Goal: Information Seeking & Learning: Check status

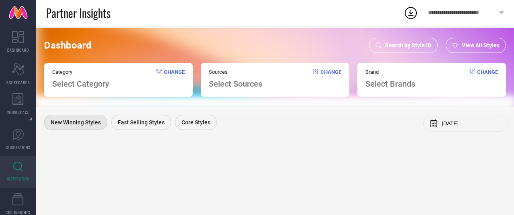
click at [400, 47] on span "Search by Style ID" at bounding box center [408, 45] width 46 height 6
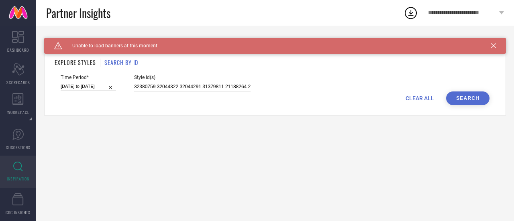
click at [231, 84] on input "32380759 32044322 32044291 31379811 21188264 21187996 18816842 18816838 1528775…" at bounding box center [192, 86] width 116 height 9
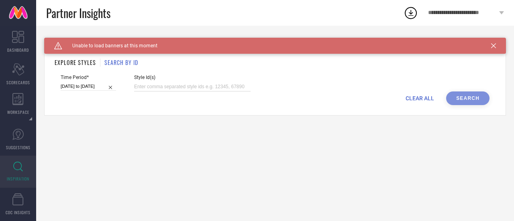
paste input "2224784 30390415 27978334 30390428 30390465 29967429 29967357 30390454 30390462…"
type input "2224784 30390415 27978334 30390428 30390465 29967429 29967357 30390454 30390462…"
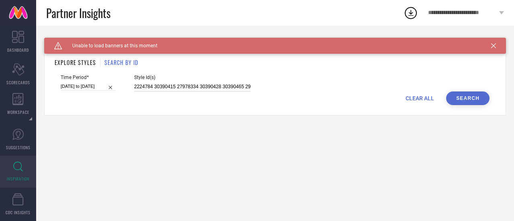
scroll to position [0, 2111]
select select "2"
select select "2025"
select select "3"
select select "2025"
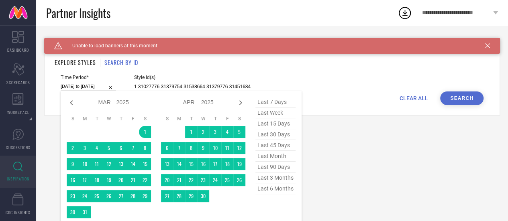
click at [89, 89] on input "[DATE] to [DATE]" at bounding box center [88, 86] width 55 height 8
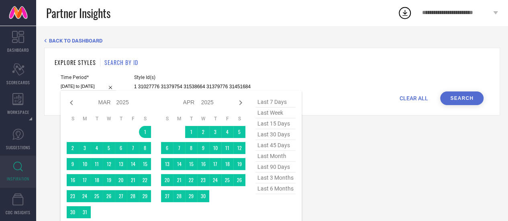
type input "2224784 30390415 27978334 30390428 30390465 29967429 29967357 30390454 30390462…"
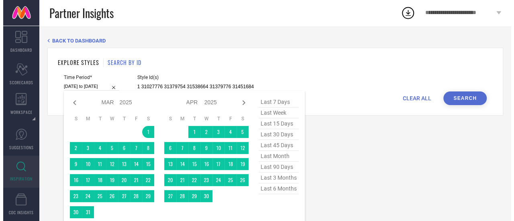
scroll to position [0, 0]
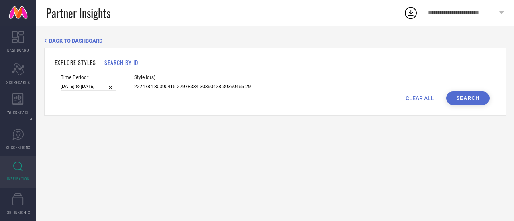
click at [448, 104] on div "CLEAR ALL Search" at bounding box center [275, 99] width 429 height 14
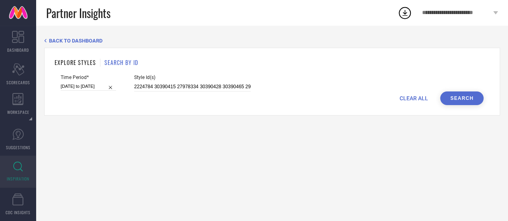
select select "2"
select select "2025"
select select "3"
select select "2025"
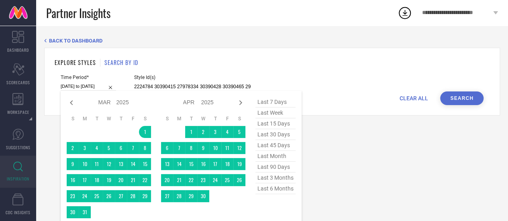
click at [86, 87] on input "[DATE] to [DATE]" at bounding box center [88, 86] width 55 height 8
click at [70, 106] on icon at bounding box center [72, 103] width 10 height 10
select select "1"
select select "2025"
select select "2"
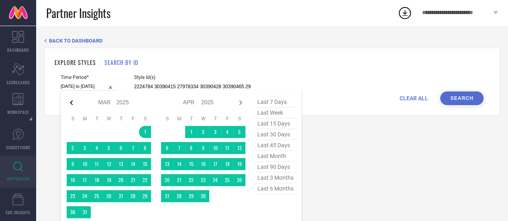
select select "2025"
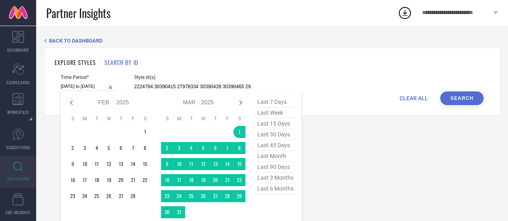
click at [70, 106] on icon at bounding box center [72, 103] width 10 height 10
select select "2025"
select select "1"
select select "2025"
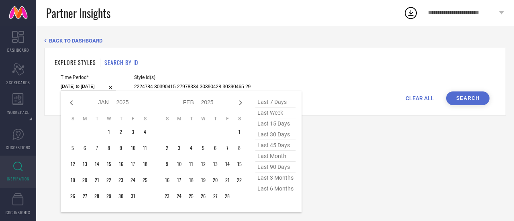
click at [70, 106] on icon at bounding box center [72, 103] width 10 height 10
select select "11"
select select "2024"
select select "2025"
click at [278, 196] on div "last 7 days last week last 15 days last 30 days last 45 days last month last 90…" at bounding box center [275, 152] width 40 height 110
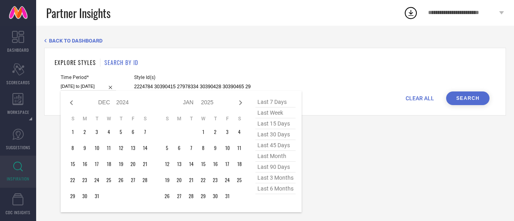
click at [278, 194] on span "last 6 months" at bounding box center [275, 188] width 40 height 11
type input "[DATE] to [DATE]"
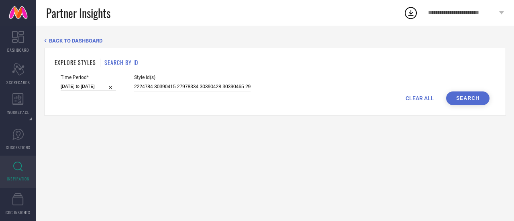
click at [467, 101] on button "Search" at bounding box center [467, 99] width 43 height 14
